Goal: Find specific page/section: Find specific page/section

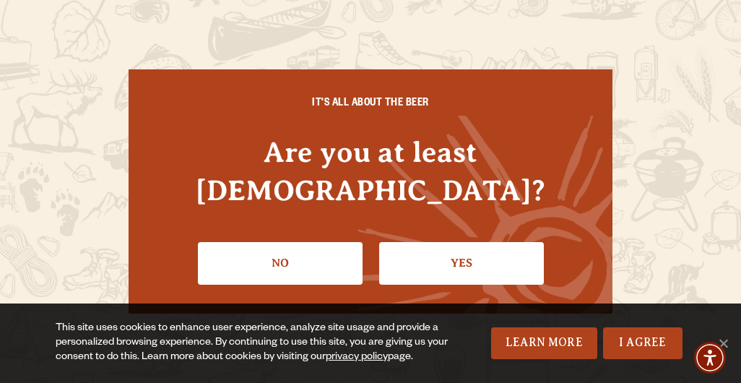
scroll to position [230, 0]
click at [473, 143] on div "IT'S ALL ABOUT THE BEER Are you at least 21 years old? No Yes" at bounding box center [371, 190] width 484 height 243
click at [513, 327] on link "Learn More" at bounding box center [544, 343] width 106 height 32
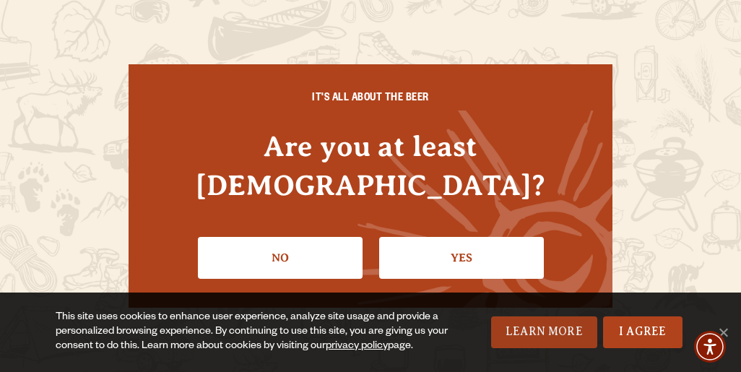
click at [552, 316] on link "Learn More" at bounding box center [544, 332] width 106 height 32
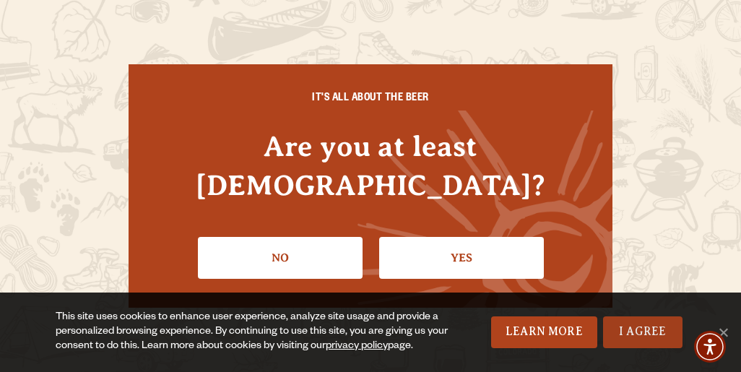
click at [645, 316] on link "I Agree" at bounding box center [642, 332] width 79 height 32
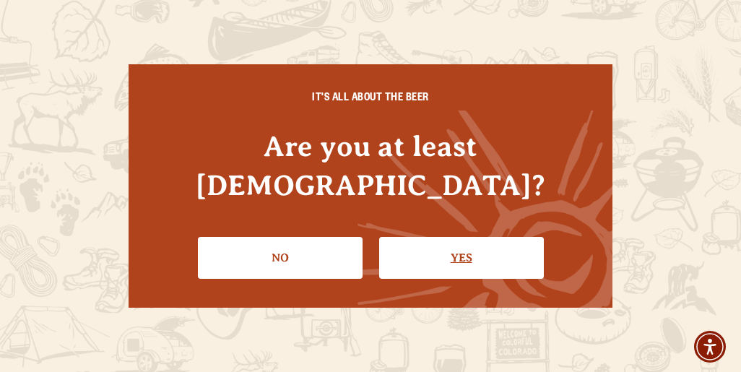
click at [437, 252] on link "Yes" at bounding box center [461, 258] width 165 height 42
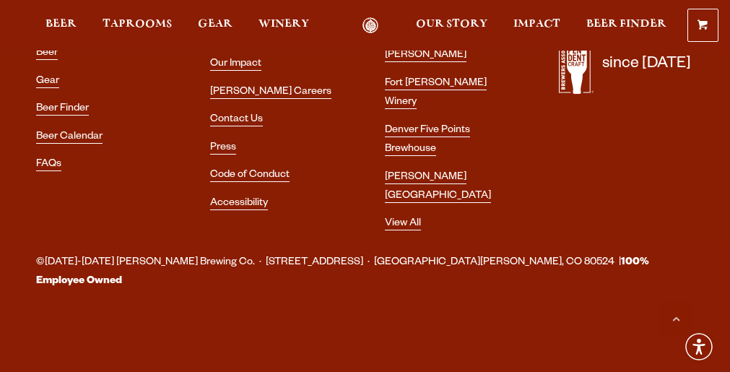
scroll to position [5768, 0]
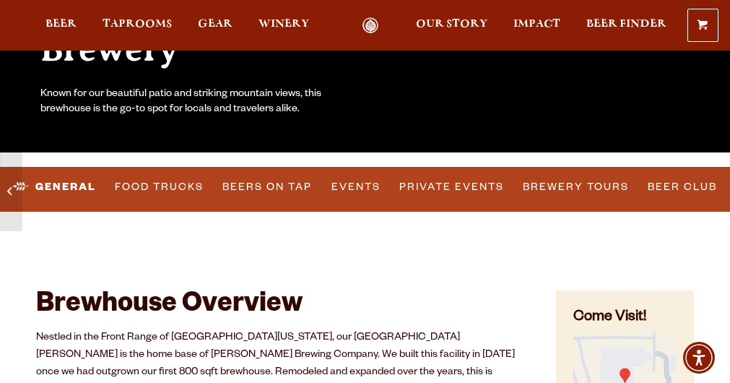
scroll to position [259, 0]
click at [209, 204] on link "Food Trucks" at bounding box center [159, 186] width 100 height 33
click at [211, 198] on link "Food Trucks" at bounding box center [147, 186] width 126 height 33
click at [211, 199] on link "Food Trucks" at bounding box center [147, 186] width 126 height 33
click at [211, 204] on link "Food Trucks" at bounding box center [147, 186] width 126 height 33
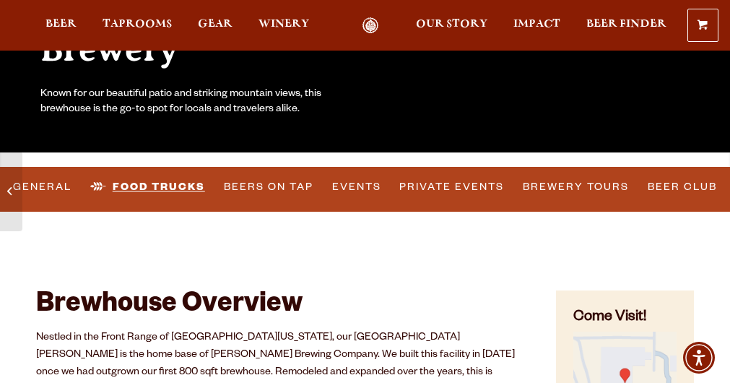
click at [211, 204] on link "Food Trucks" at bounding box center [147, 186] width 126 height 33
click at [211, 194] on link "Food Trucks" at bounding box center [147, 186] width 126 height 33
click at [209, 199] on link "Food Trucks" at bounding box center [147, 186] width 126 height 33
click at [193, 200] on link "Food Trucks" at bounding box center [147, 186] width 126 height 33
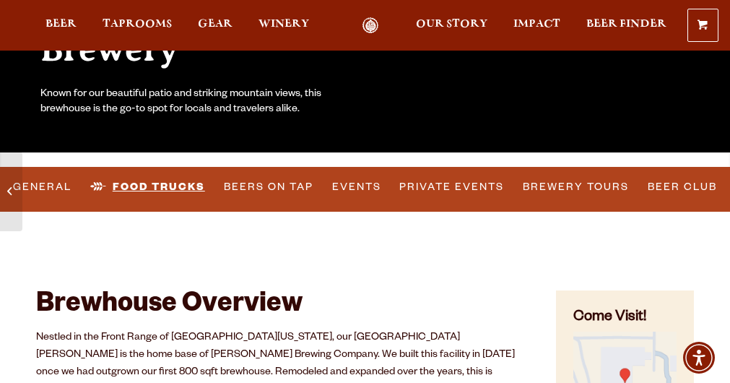
click at [193, 200] on link "Food Trucks" at bounding box center [147, 186] width 126 height 33
click at [192, 199] on link "Food Trucks" at bounding box center [147, 186] width 126 height 33
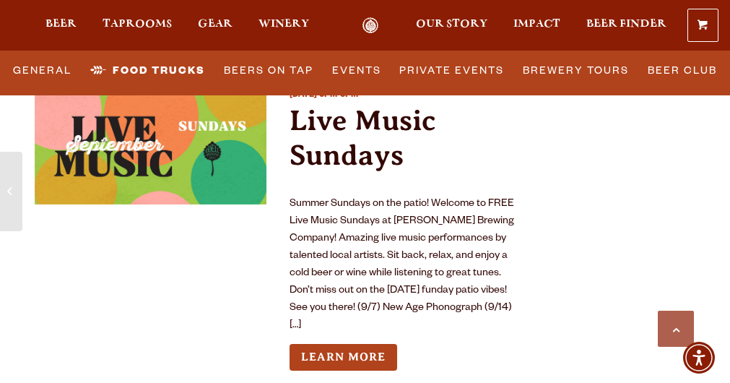
scroll to position [5642, 0]
